Goal: Ask a question

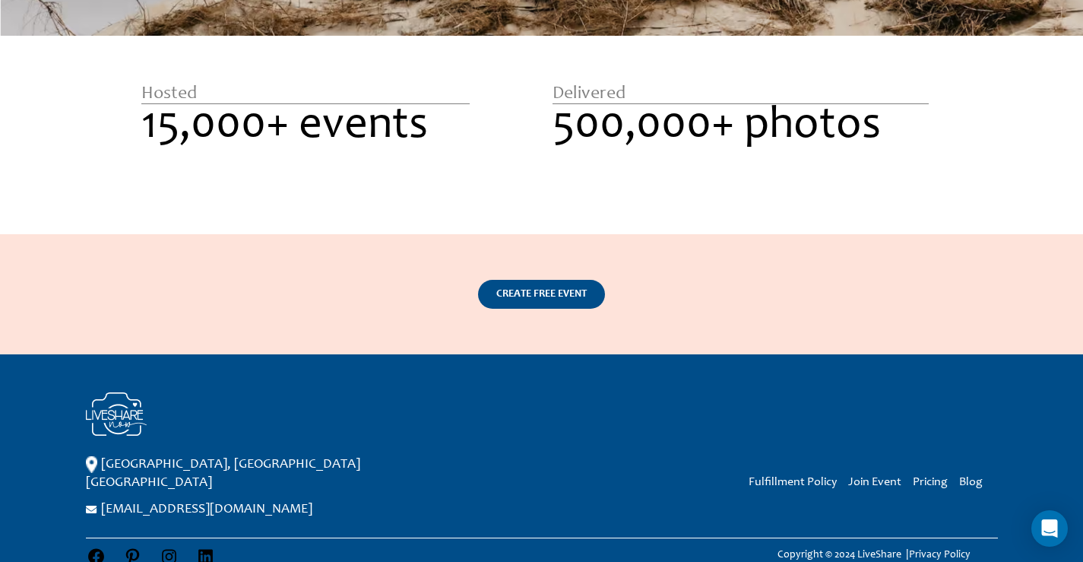
scroll to position [2312, 0]
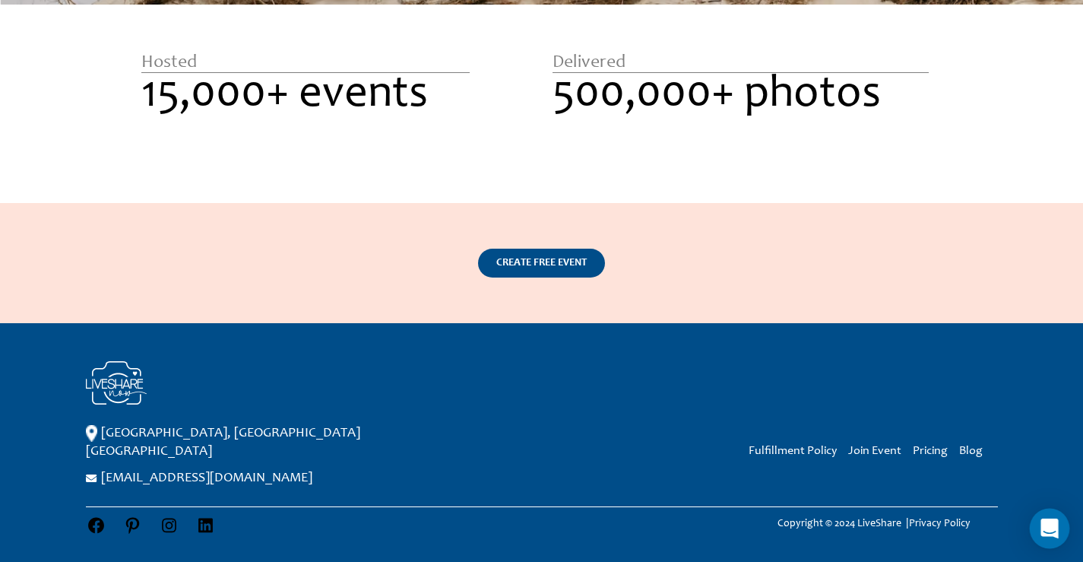
click at [1046, 533] on icon "Open Intercom Messenger" at bounding box center [1050, 528] width 20 height 20
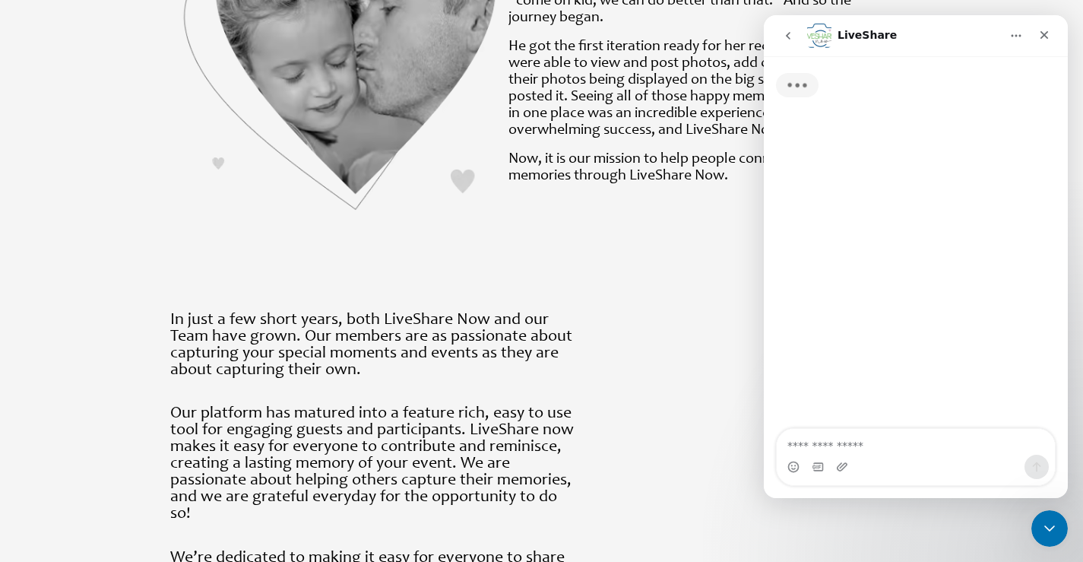
scroll to position [918, 0]
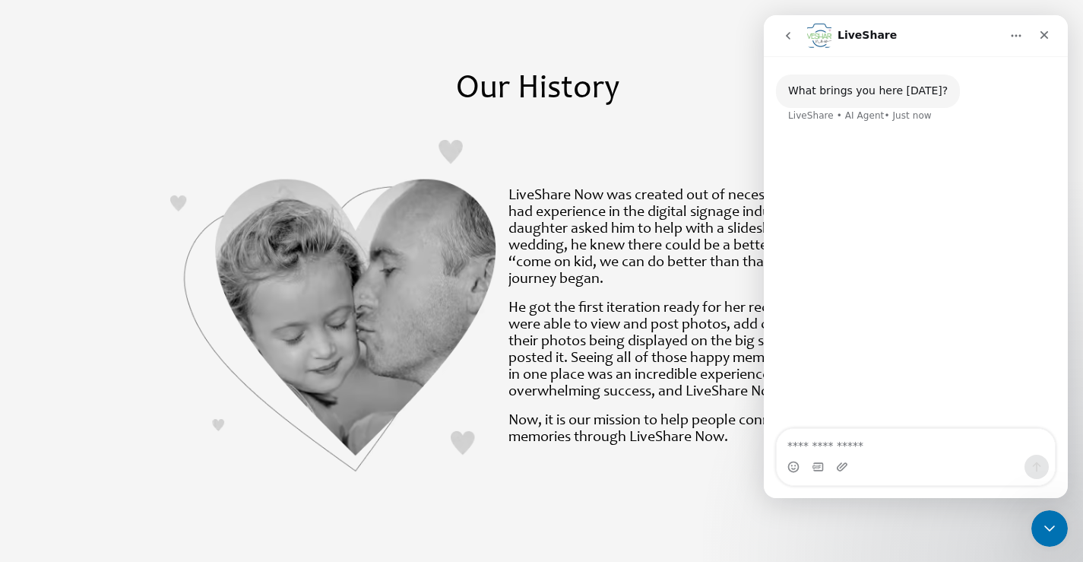
click at [887, 445] on textarea "Ask a question…" at bounding box center [916, 442] width 278 height 26
type textarea "**********"
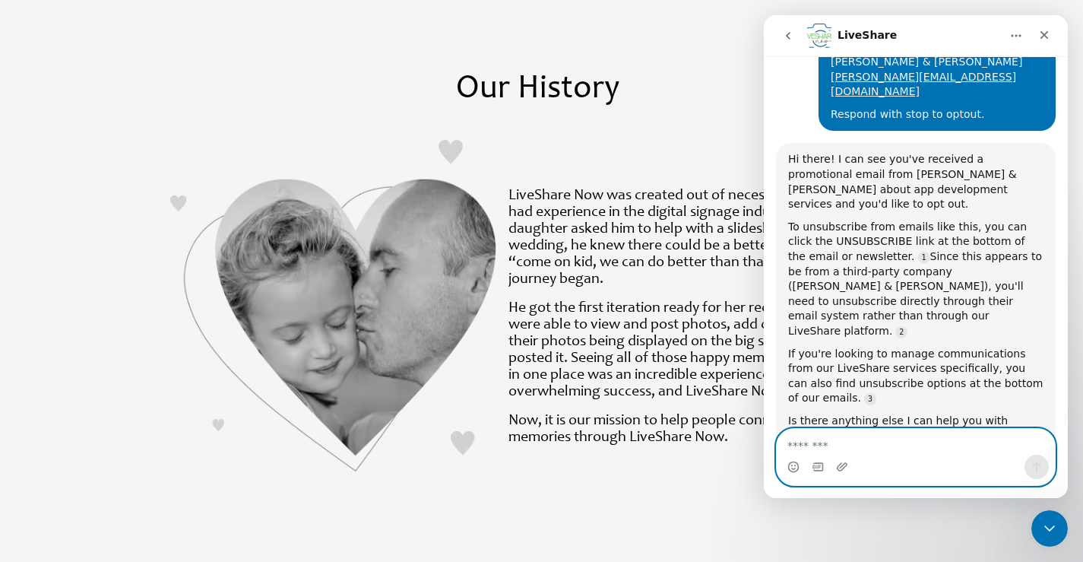
scroll to position [500, 0]
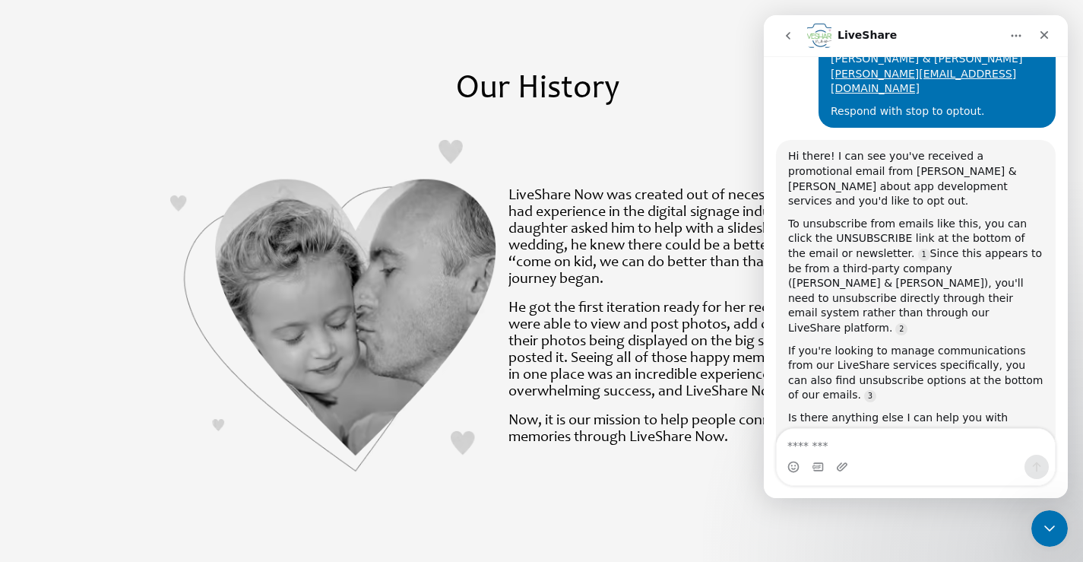
drag, startPoint x: 791, startPoint y: 338, endPoint x: 936, endPoint y: 374, distance: 149.7
click at [936, 460] on div "If you still need help managing your email preferences or anything else, I'm he…" at bounding box center [894, 497] width 213 height 75
drag, startPoint x: 896, startPoint y: 468, endPoint x: 894, endPoint y: 459, distance: 9.2
click at [896, 468] on div "Intercom messenger" at bounding box center [916, 467] width 278 height 24
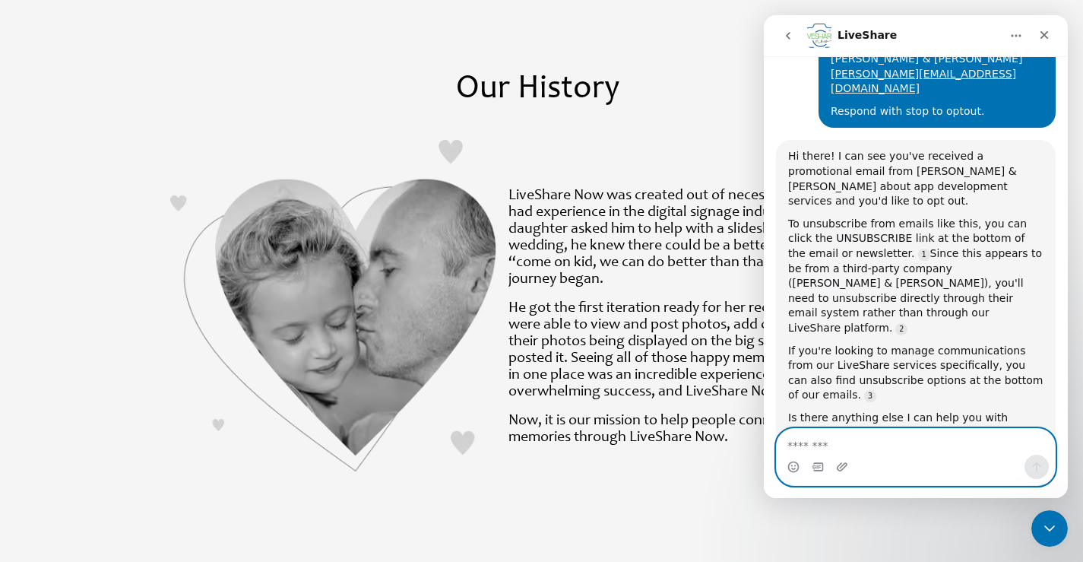
click at [886, 436] on textarea "Message…" at bounding box center [916, 442] width 278 height 26
paste textarea "**********"
type textarea "**********"
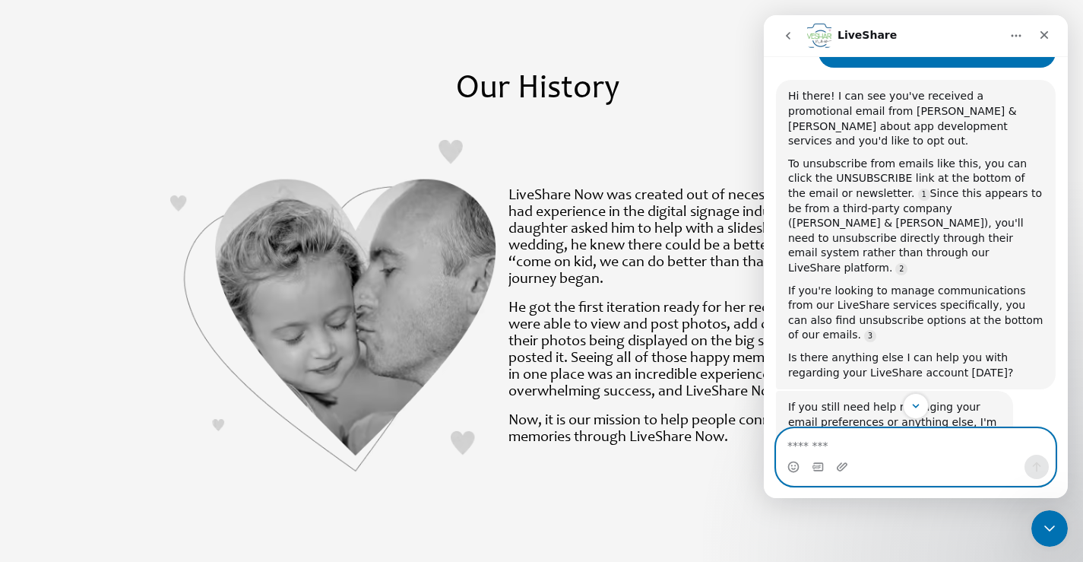
scroll to position [595, 0]
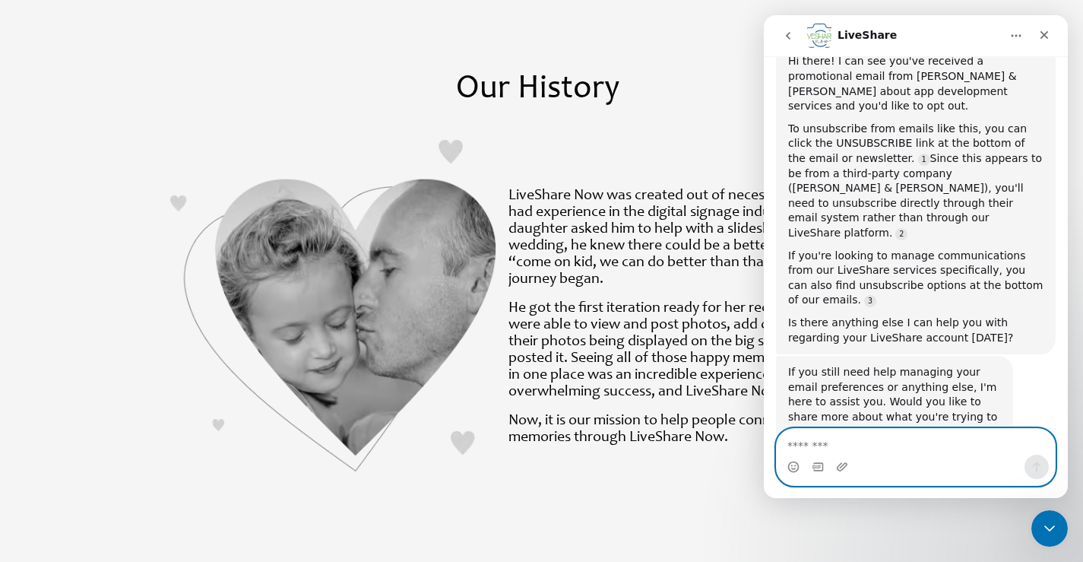
click at [903, 454] on textarea "Message…" at bounding box center [916, 442] width 278 height 26
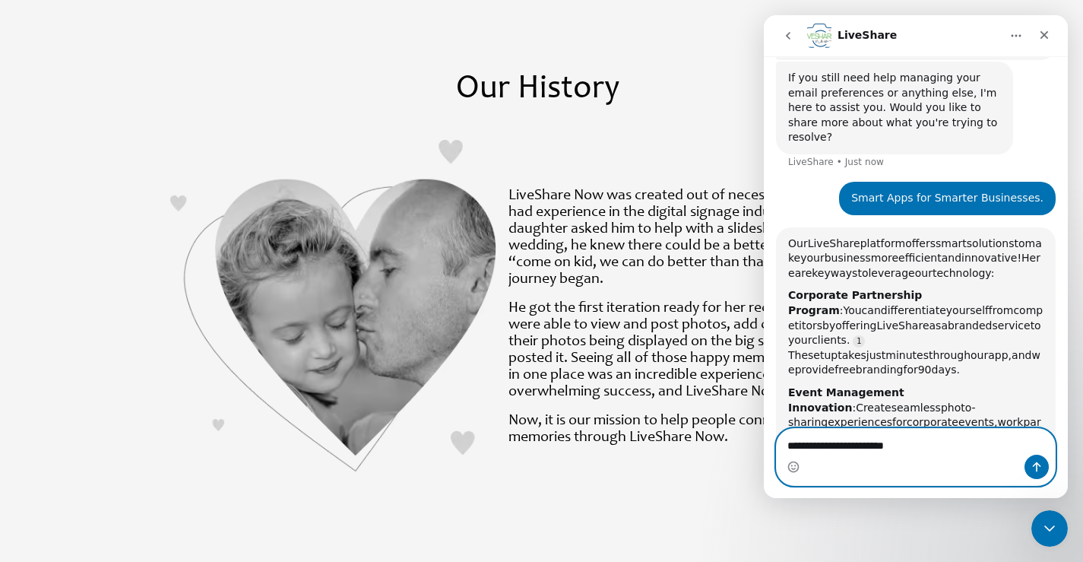
scroll to position [904, 0]
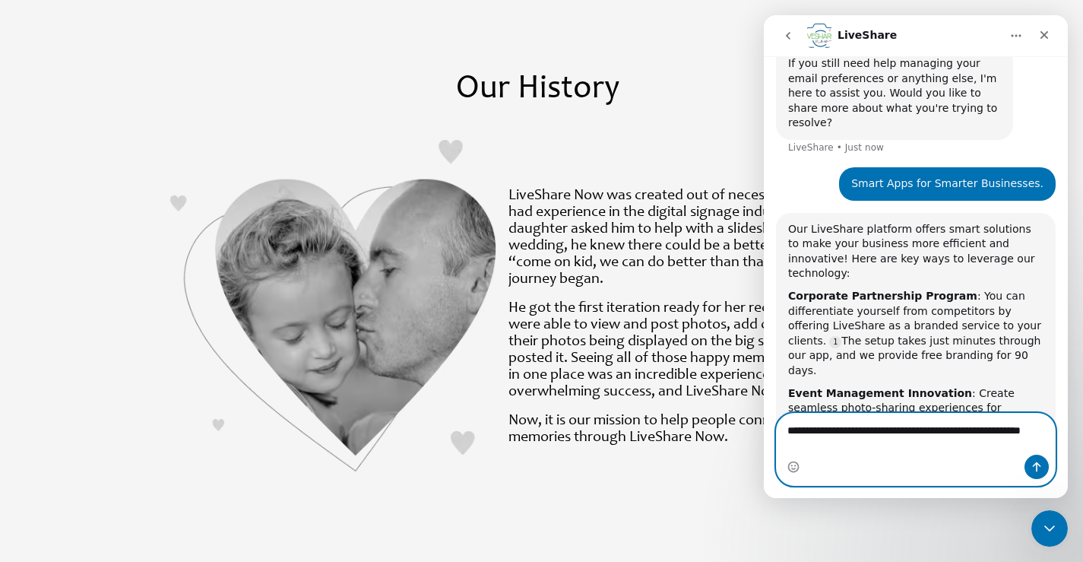
type textarea "**********"
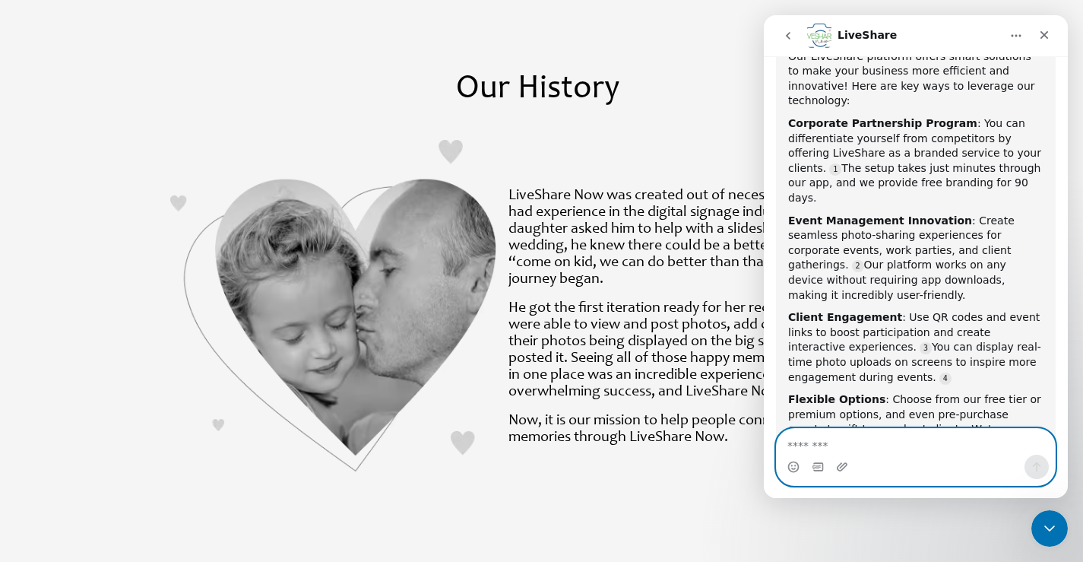
scroll to position [1126, 0]
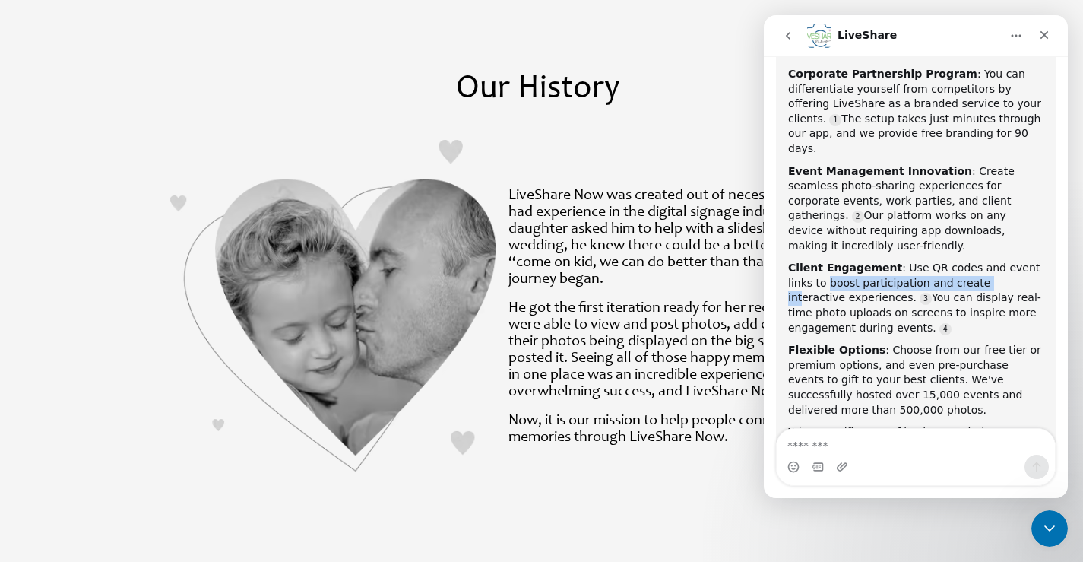
drag, startPoint x: 802, startPoint y: 90, endPoint x: 959, endPoint y: 92, distance: 157.4
click at [959, 261] on div "Client Engagement : Use QR codes and event links to boost participation and cre…" at bounding box center [915, 298] width 255 height 75
click at [972, 119] on div "Our LiveShare platform offers smart solutions to make your business more effici…" at bounding box center [915, 242] width 255 height 485
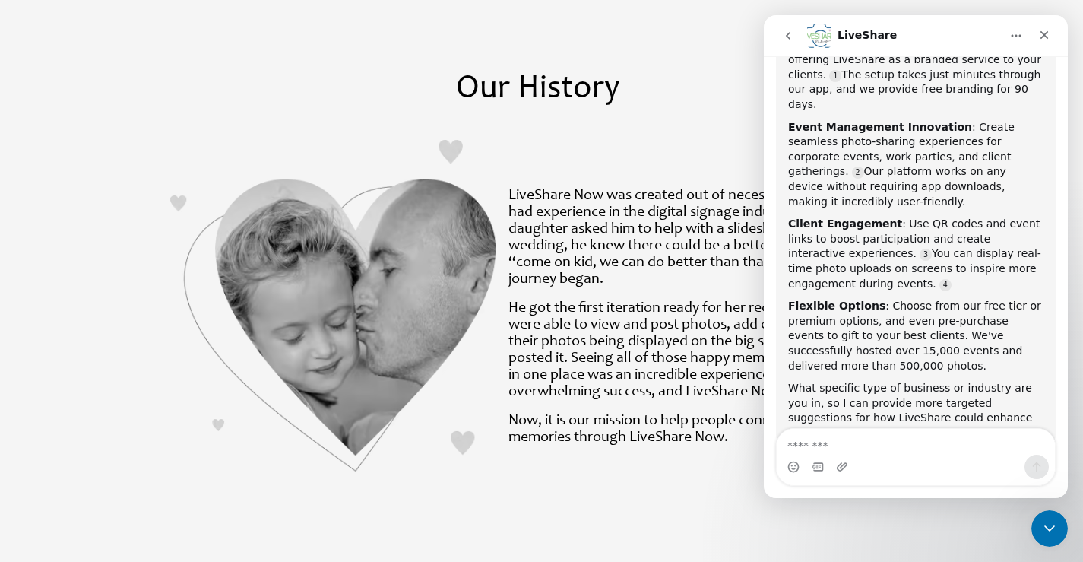
scroll to position [1167, 0]
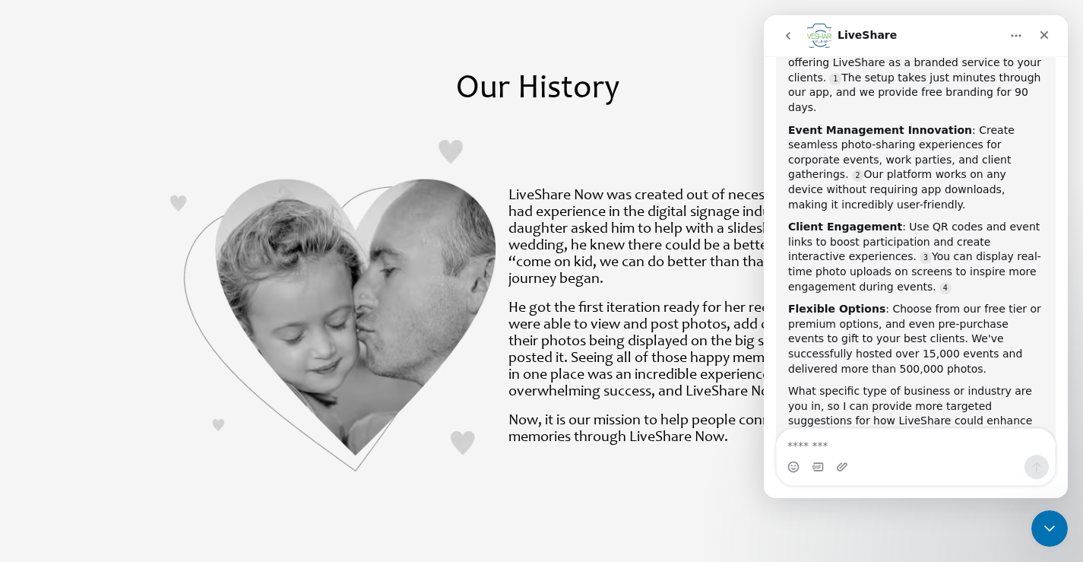
drag, startPoint x: 861, startPoint y: 342, endPoint x: 963, endPoint y: 345, distance: 101.9
click at [963, 534] on div "Thanks for sharing that! I'm here to help with any questions or information you…" at bounding box center [894, 563] width 213 height 59
click at [854, 534] on div "Thanks for sharing that! I'm here to help with any questions or information you…" at bounding box center [894, 563] width 213 height 59
drag, startPoint x: 855, startPoint y: 350, endPoint x: 975, endPoint y: 350, distance: 119.4
click at [975, 534] on div "Thanks for sharing that! I'm here to help with any questions or information you…" at bounding box center [894, 563] width 213 height 59
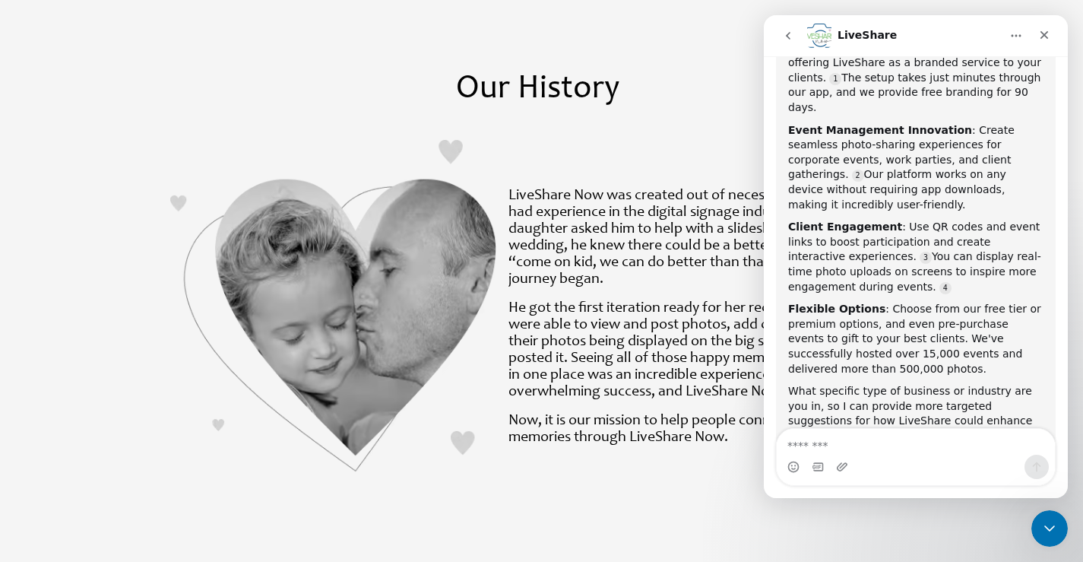
click at [854, 534] on div "Thanks for sharing that! I'm here to help with any questions or information you…" at bounding box center [894, 563] width 213 height 59
drag, startPoint x: 820, startPoint y: 364, endPoint x: 874, endPoint y: 368, distance: 54.1
click at [874, 534] on div "Thanks for sharing that! I'm here to help with any questions or information you…" at bounding box center [894, 563] width 213 height 59
click at [926, 534] on div "Thanks for sharing that! I'm here to help with any questions or information you…" at bounding box center [894, 563] width 213 height 59
drag, startPoint x: 866, startPoint y: 366, endPoint x: 953, endPoint y: 366, distance: 86.7
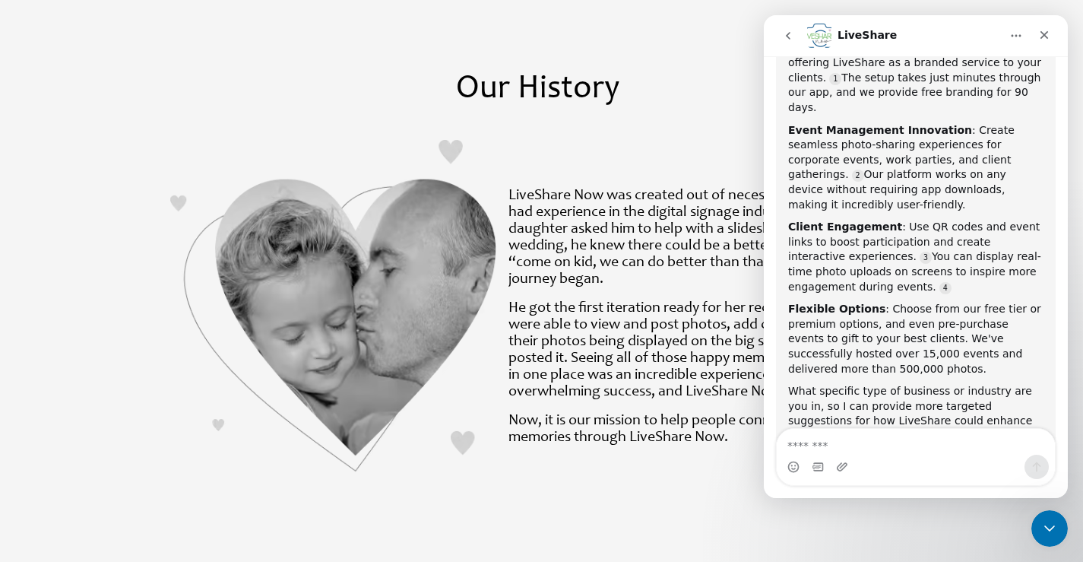
click at [953, 534] on div "Thanks for sharing that! I'm here to help with any questions or information you…" at bounding box center [894, 563] width 213 height 59
click at [870, 534] on div "Thanks for sharing that! I'm here to help with any questions or information you…" at bounding box center [894, 563] width 213 height 59
